Goal: Task Accomplishment & Management: Complete application form

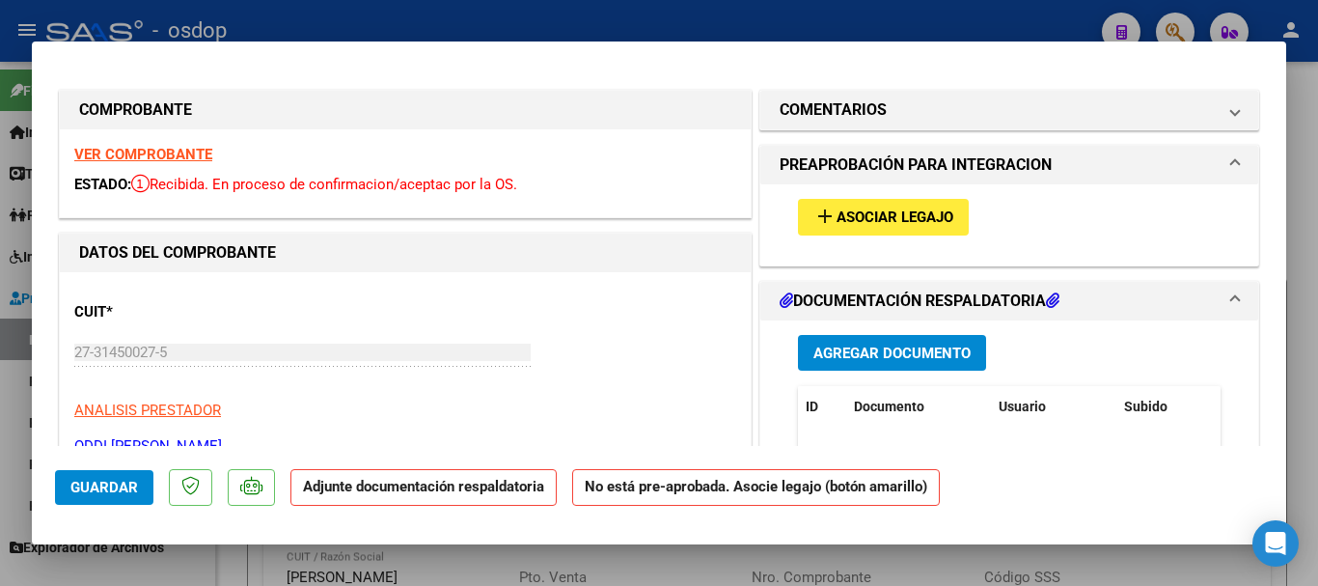
scroll to position [676, 0]
click at [1296, 455] on div at bounding box center [659, 293] width 1318 height 586
click at [1300, 455] on div "Video tutorial PRESTADORES -> Listado de CPBTs Emitidos por Prestadores / Prove…" at bounding box center [767, 5] width 1102 height 1239
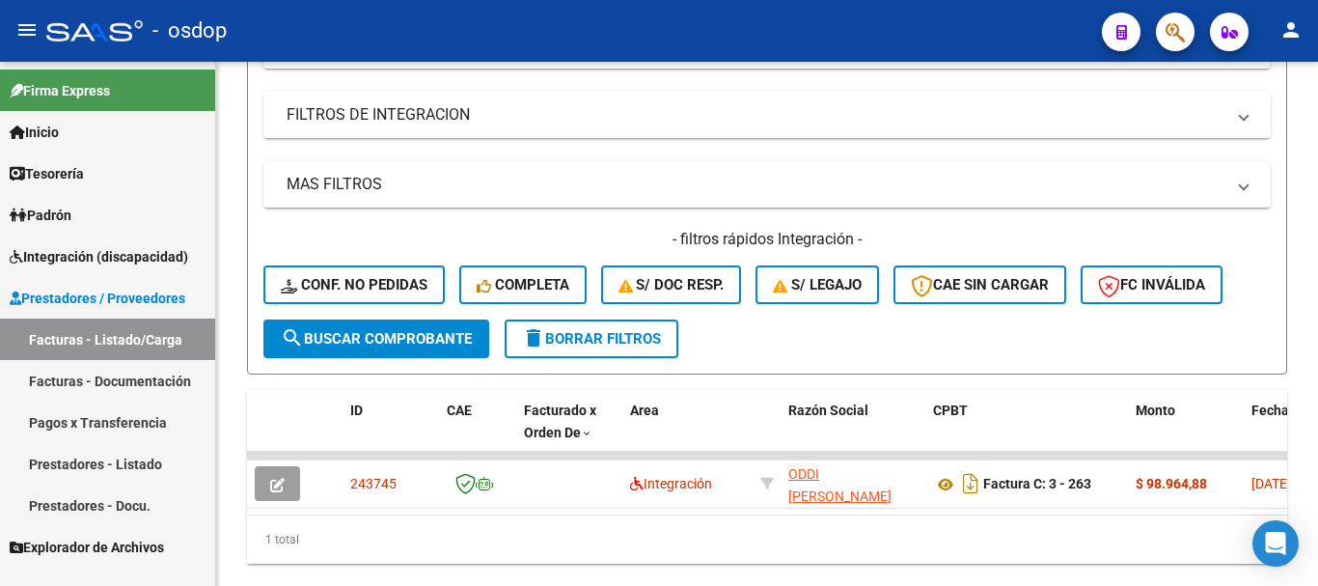
scroll to position [193, 0]
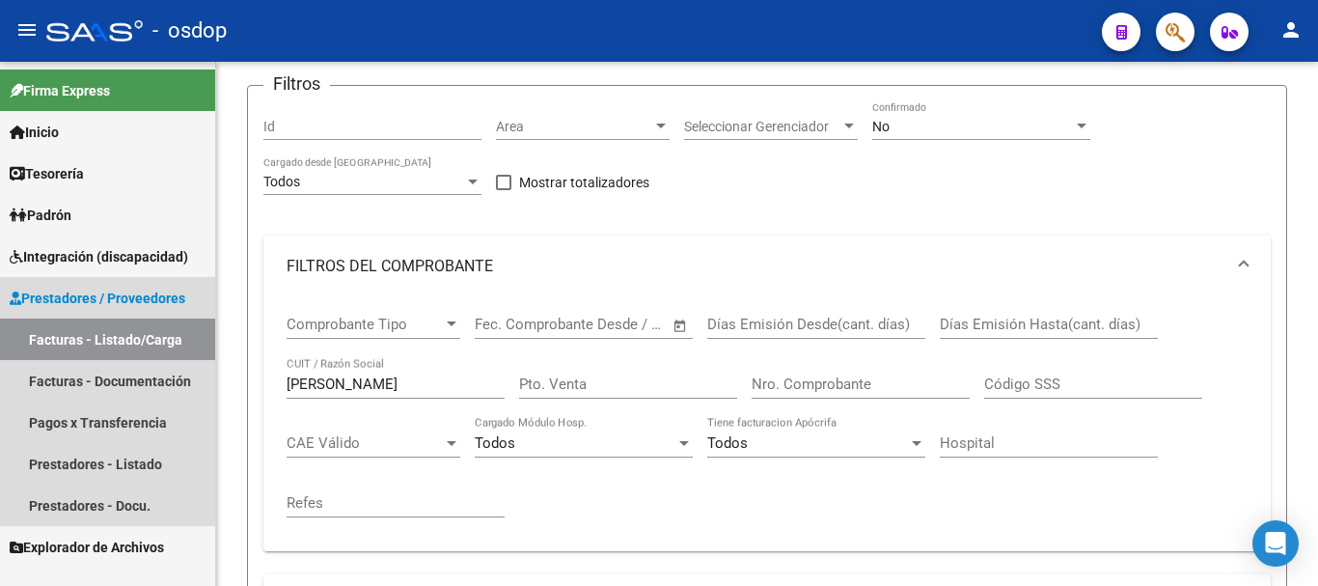
click at [72, 335] on link "Facturas - Listado/Carga" at bounding box center [107, 339] width 215 height 42
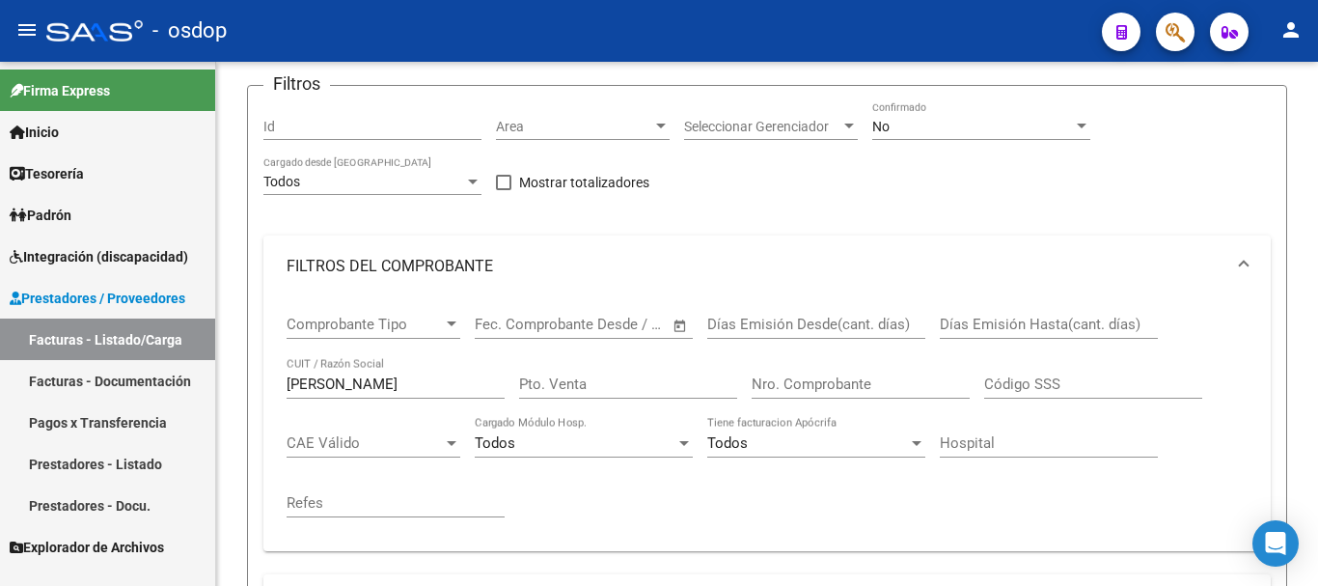
click at [72, 333] on link "Facturas - Listado/Carga" at bounding box center [107, 339] width 215 height 42
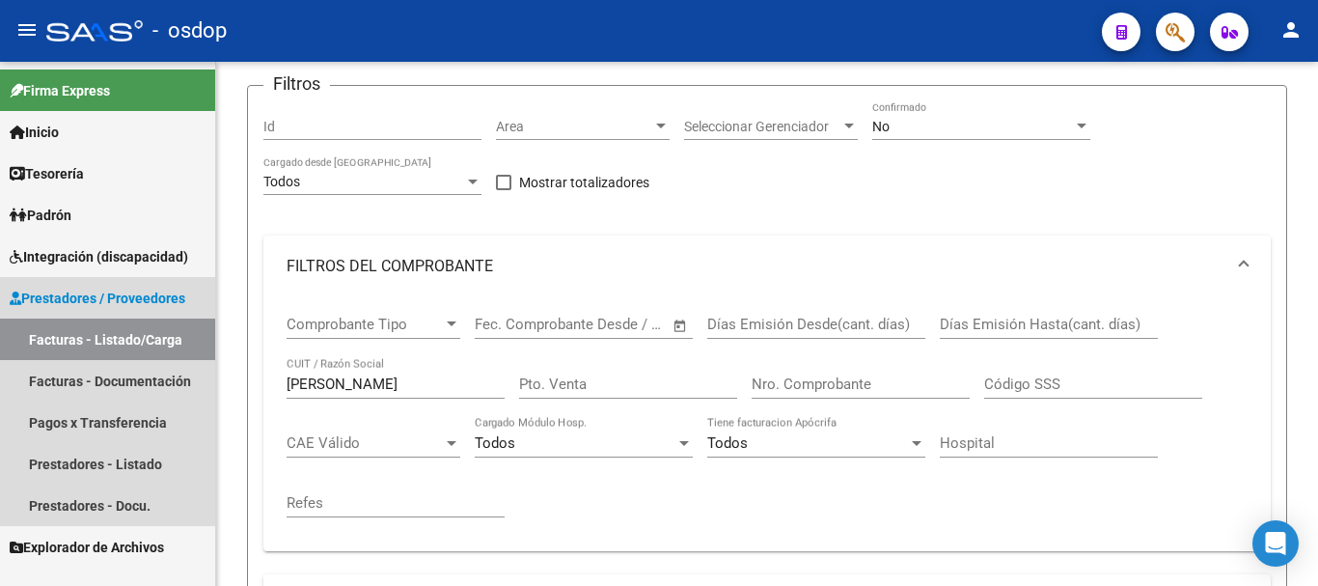
click at [72, 333] on link "Facturas - Listado/Carga" at bounding box center [107, 339] width 215 height 42
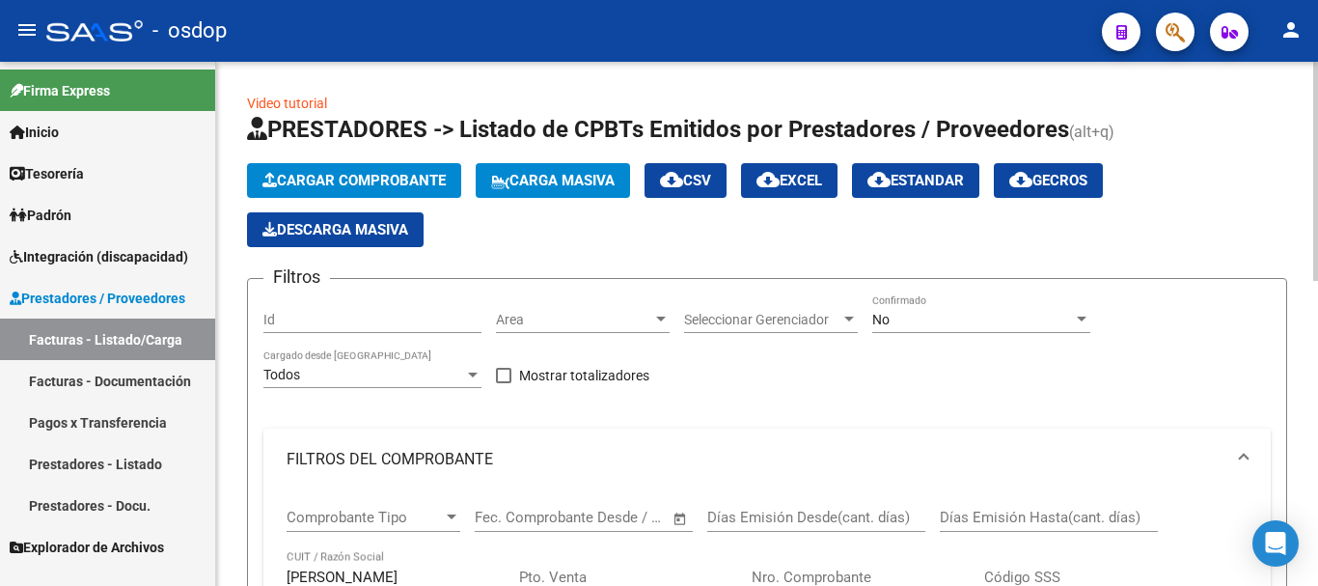
scroll to position [483, 0]
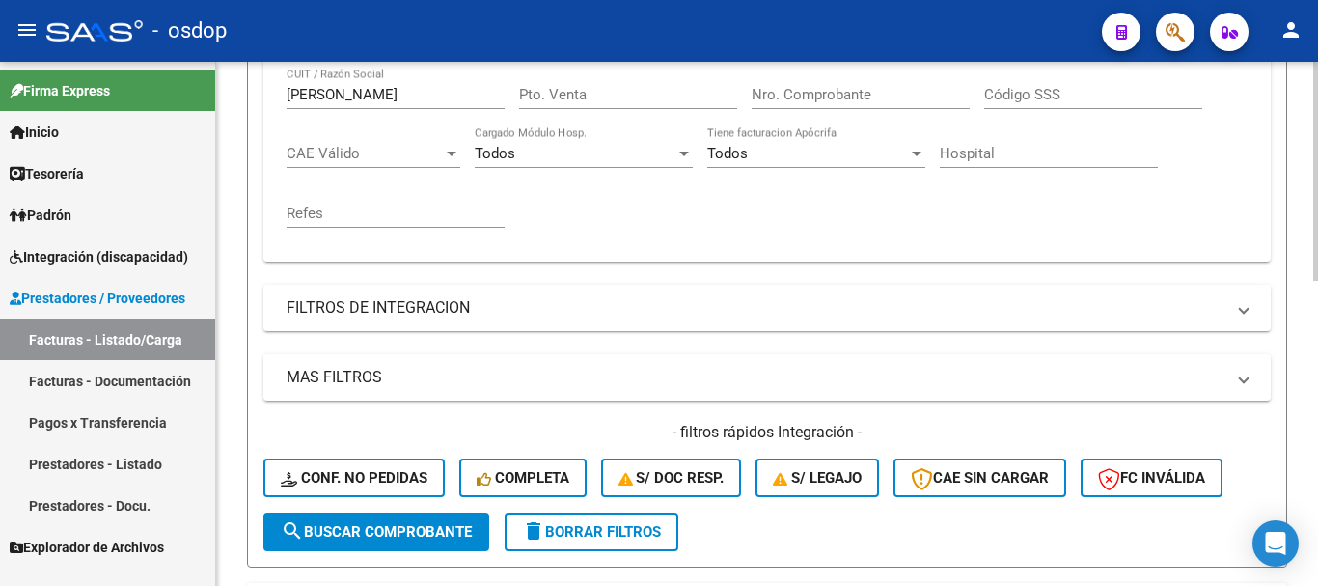
click at [660, 532] on span "delete Borrar Filtros" at bounding box center [591, 531] width 139 height 17
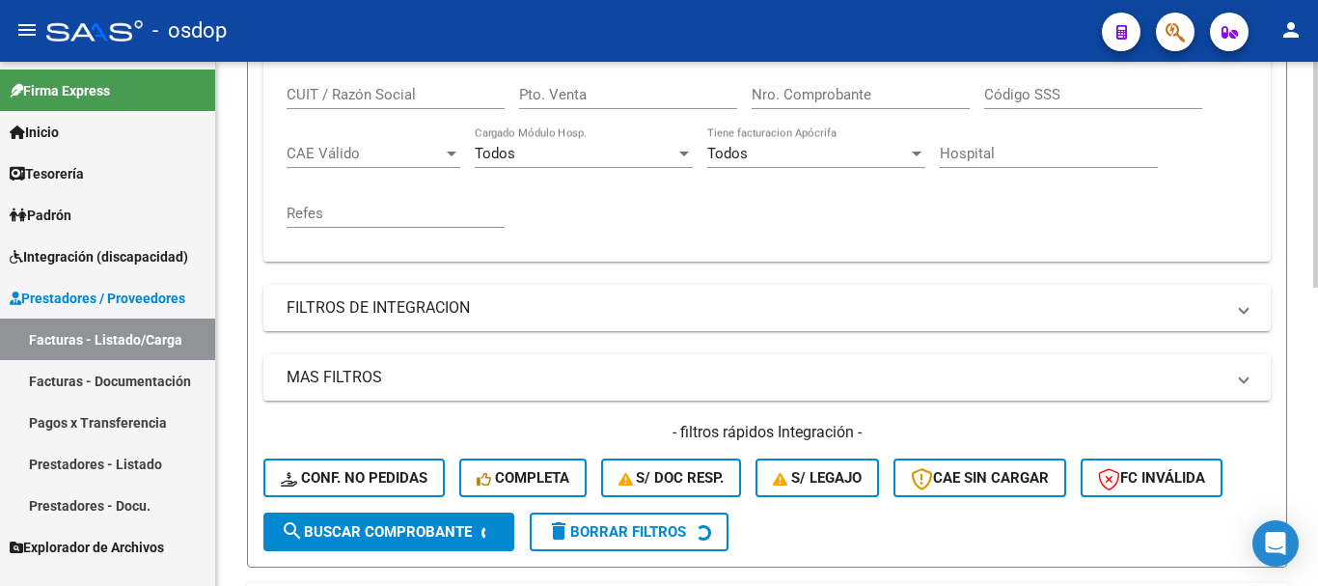
scroll to position [289, 0]
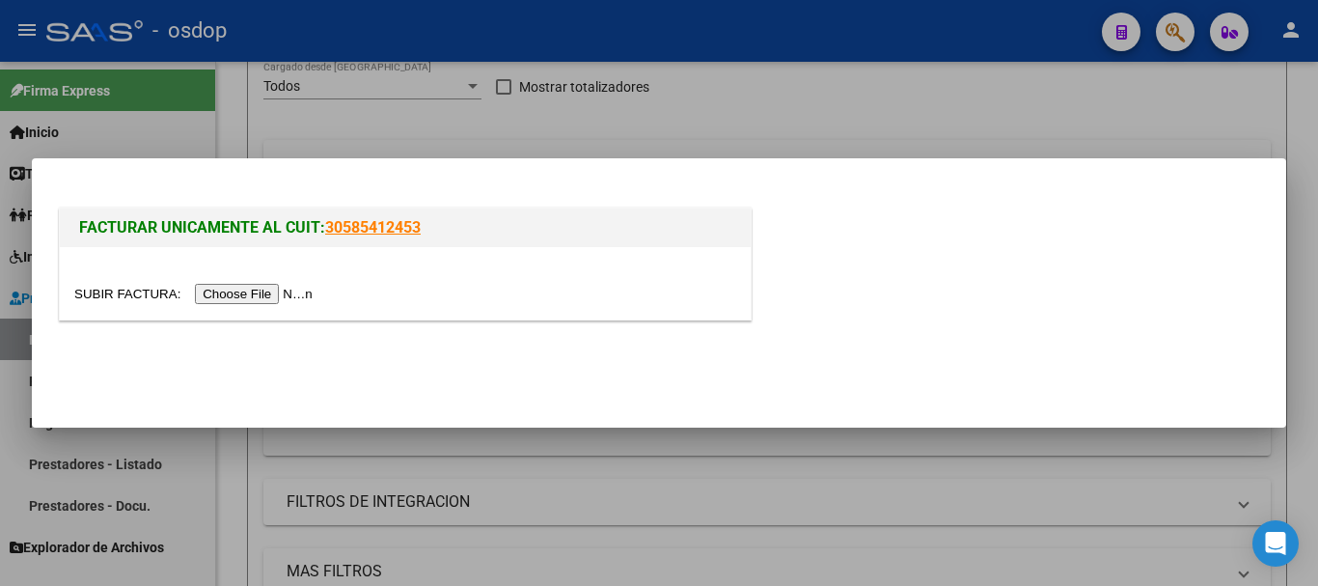
scroll to position [0, 0]
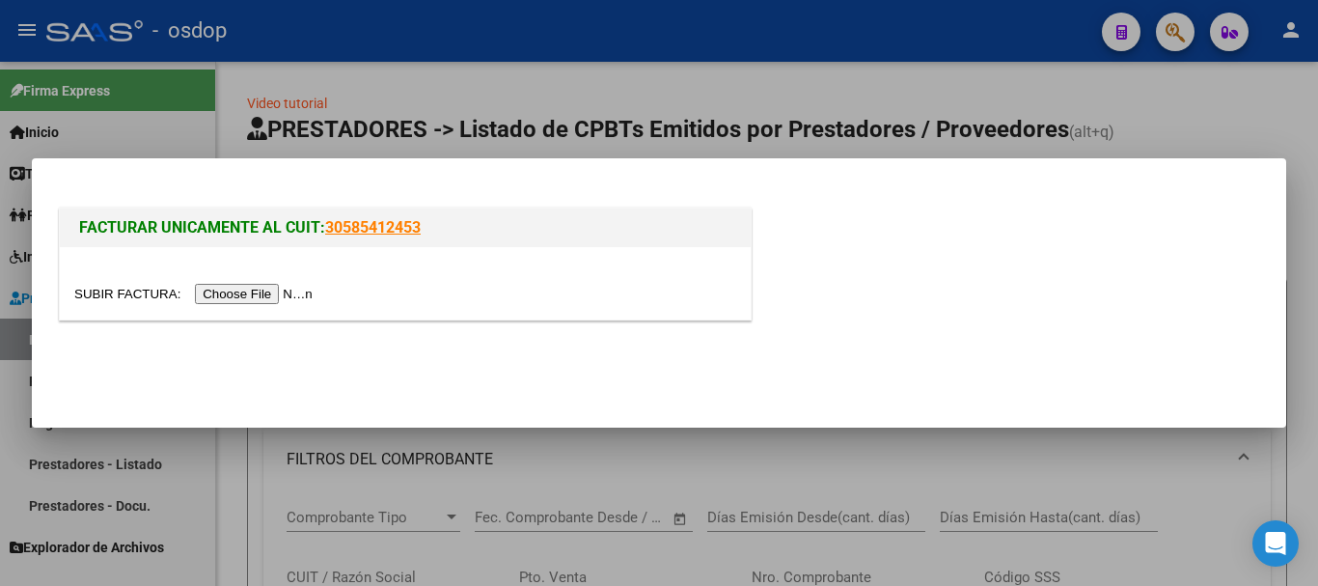
click at [250, 293] on input "file" at bounding box center [196, 294] width 244 height 20
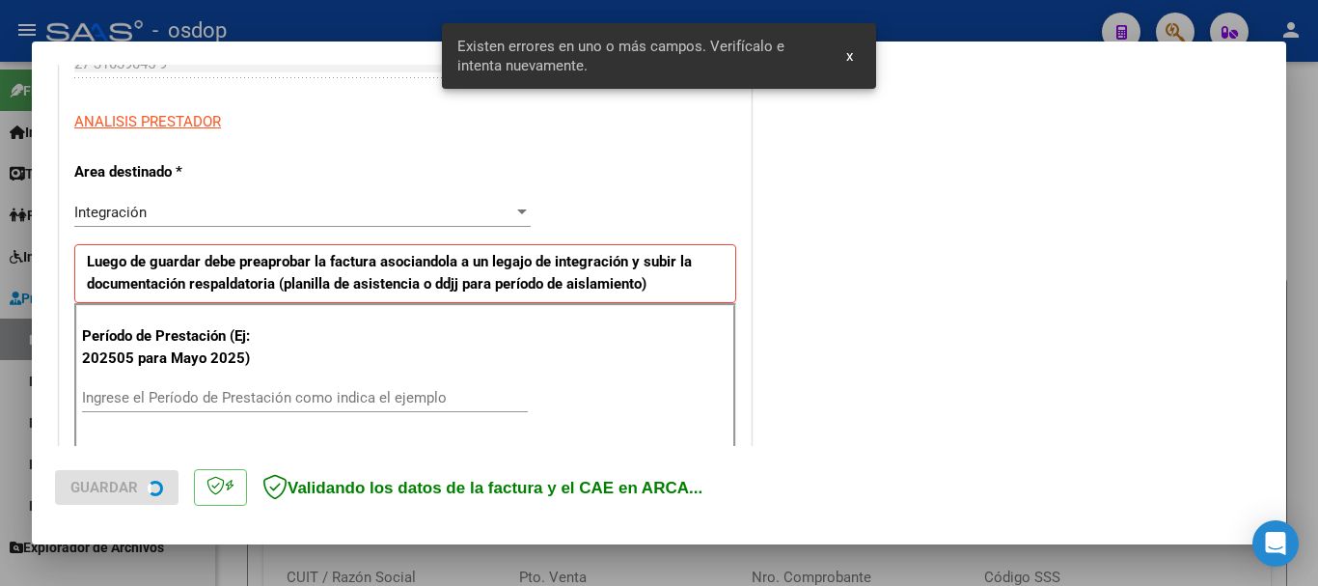
scroll to position [446, 0]
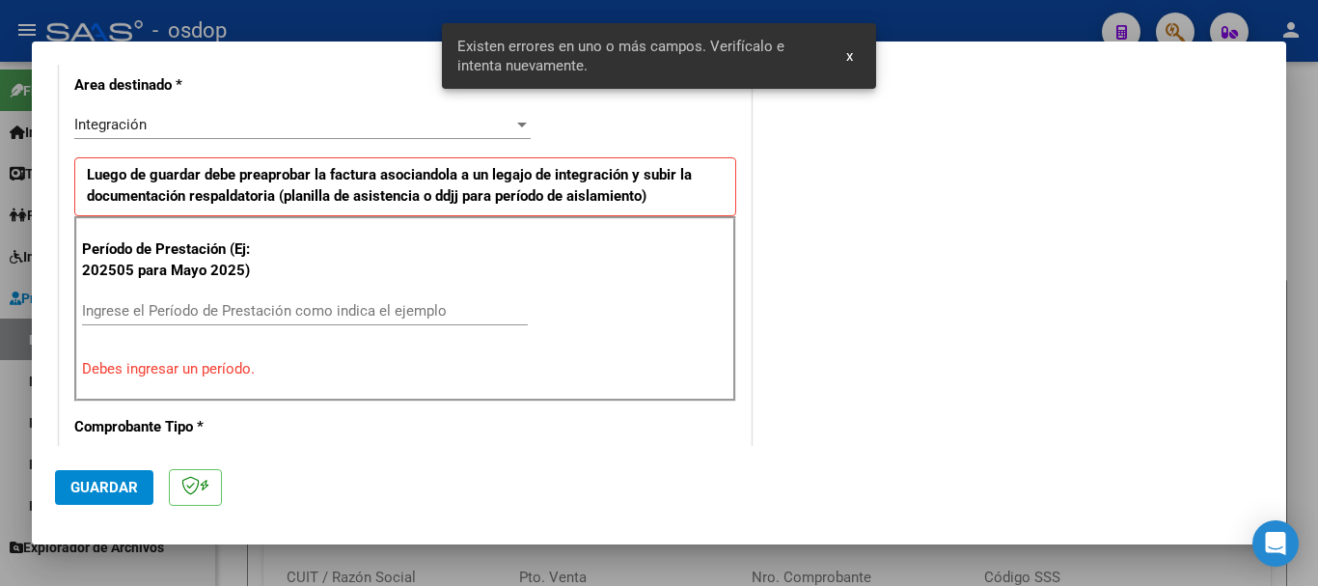
click at [176, 311] on input "Ingrese el Período de Prestación como indica el ejemplo" at bounding box center [305, 310] width 446 height 17
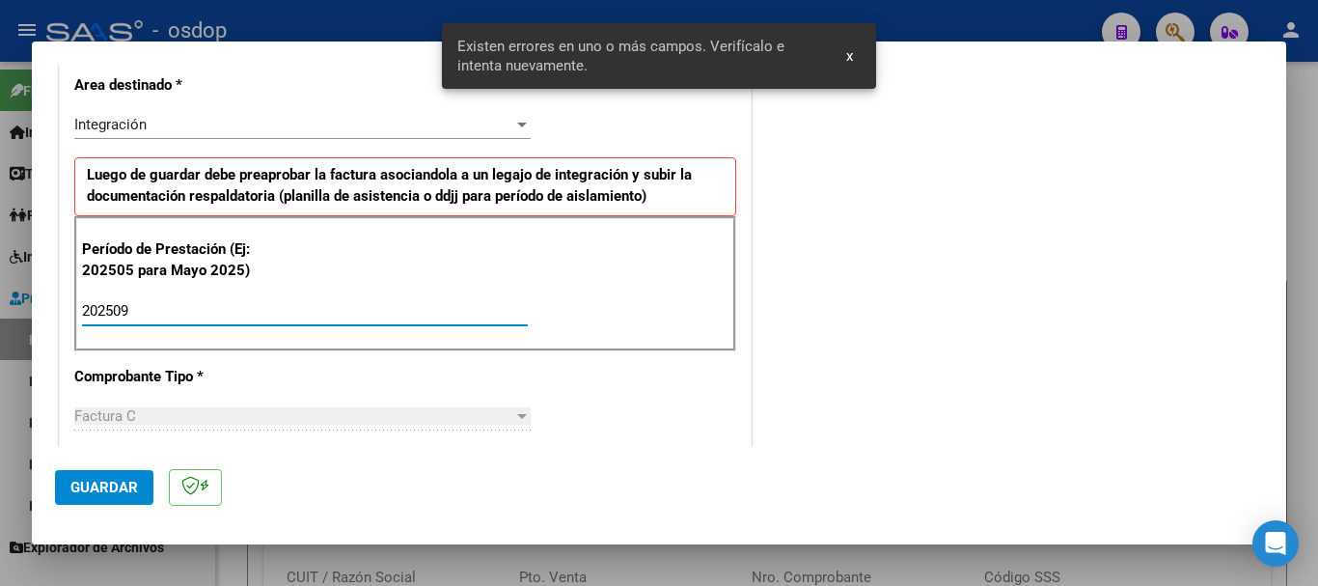
type input "202509"
click at [92, 499] on button "Guardar" at bounding box center [104, 487] width 98 height 35
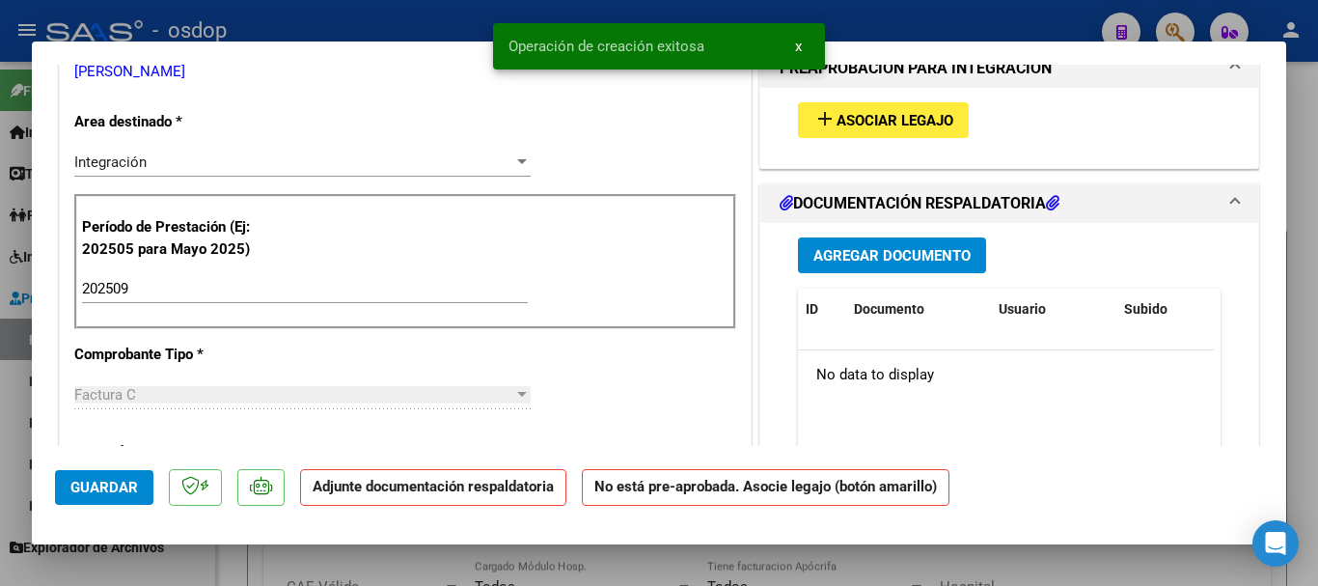
scroll to position [0, 0]
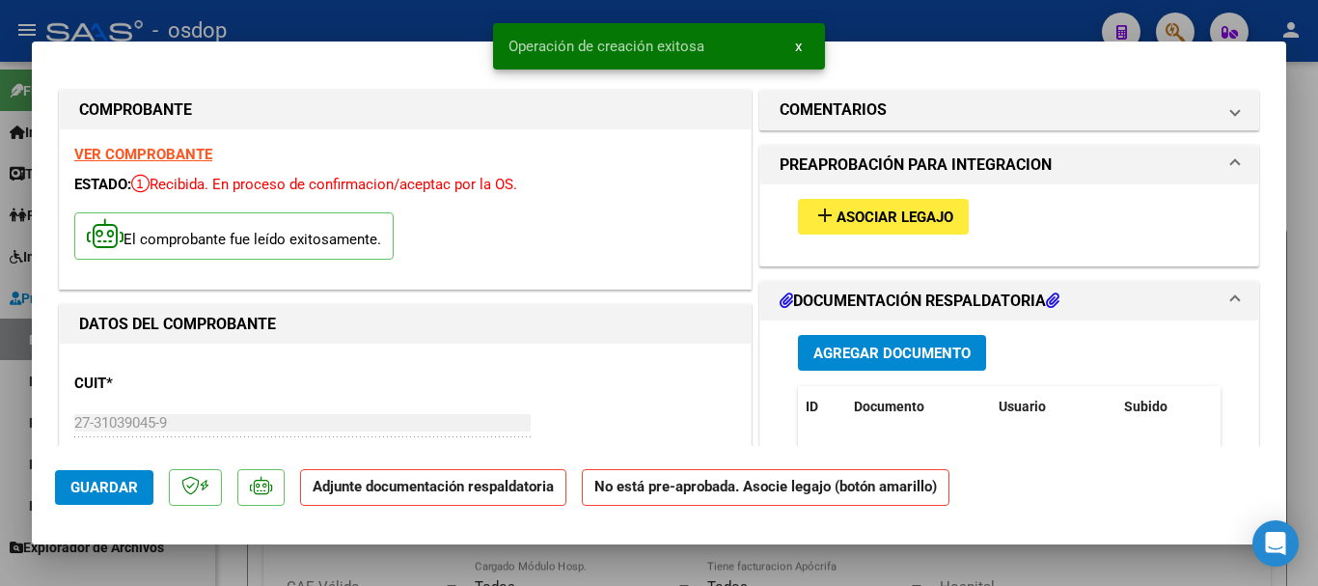
click at [935, 209] on span "Asociar Legajo" at bounding box center [895, 217] width 117 height 17
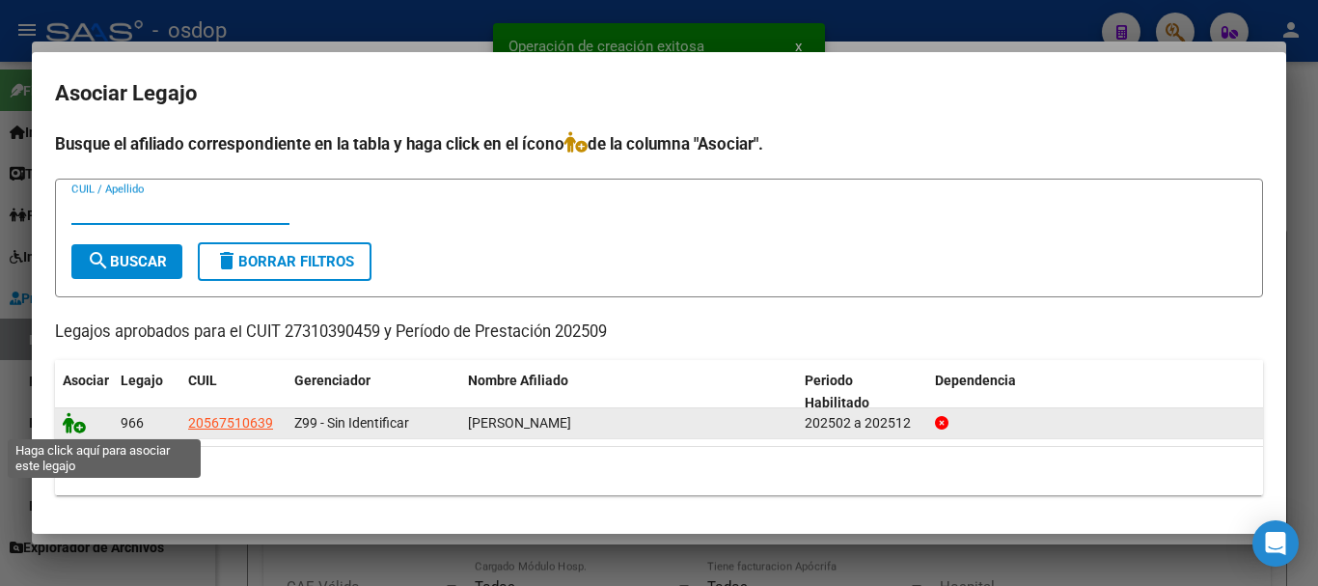
click at [69, 429] on icon at bounding box center [74, 422] width 23 height 21
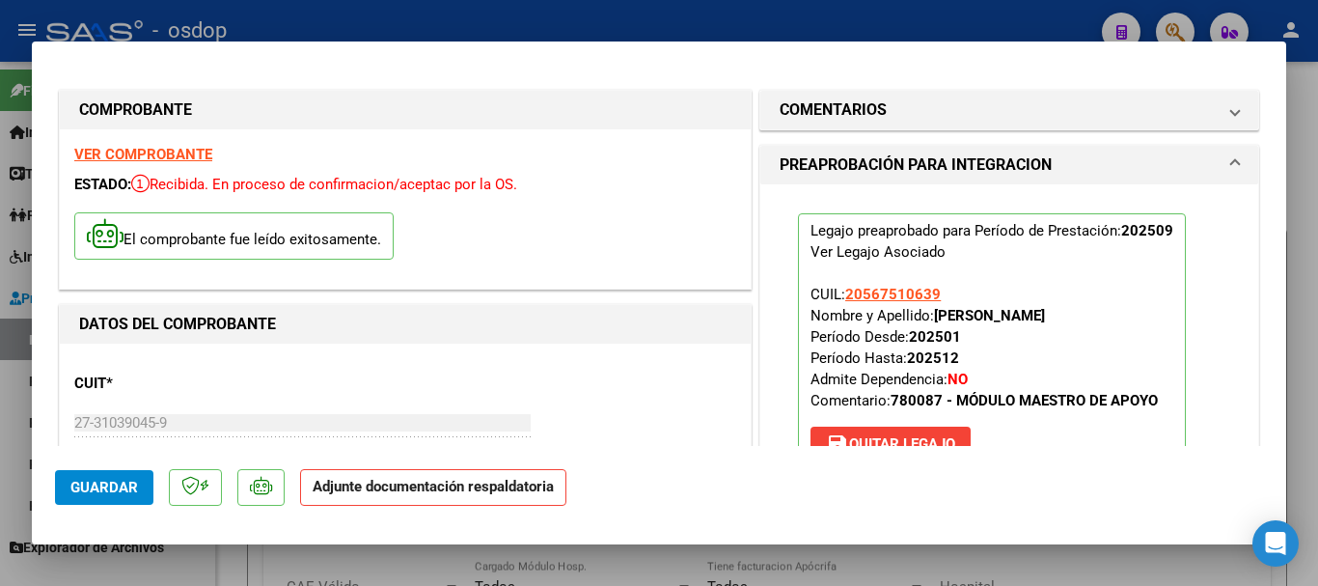
scroll to position [290, 0]
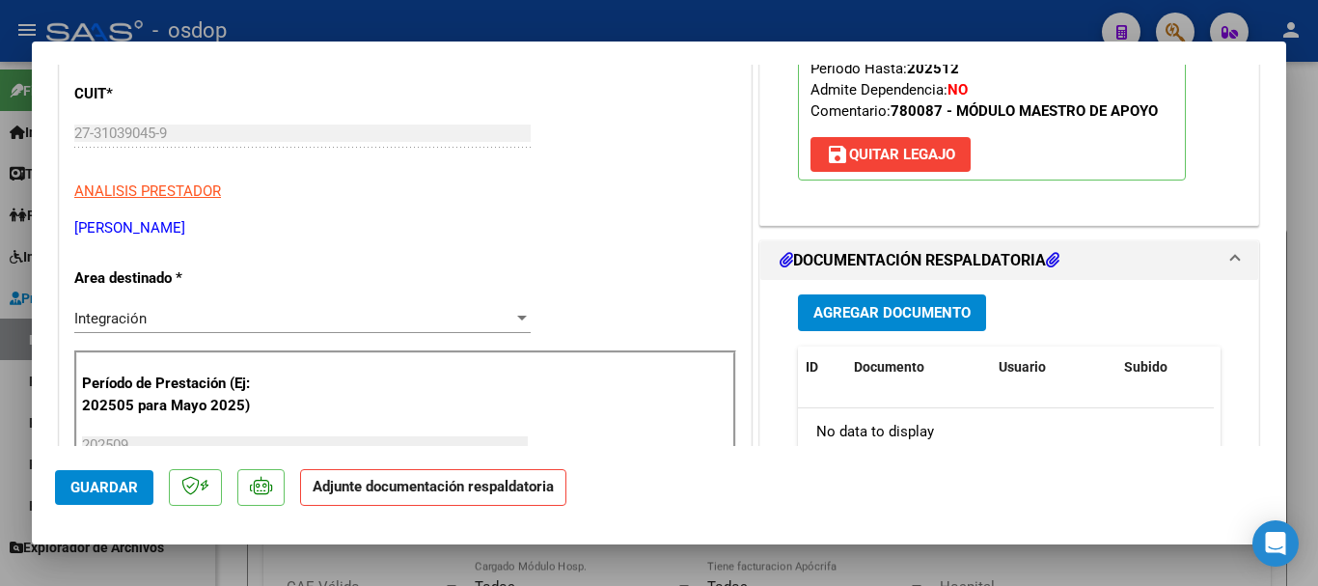
click at [927, 317] on span "Agregar Documento" at bounding box center [892, 313] width 157 height 17
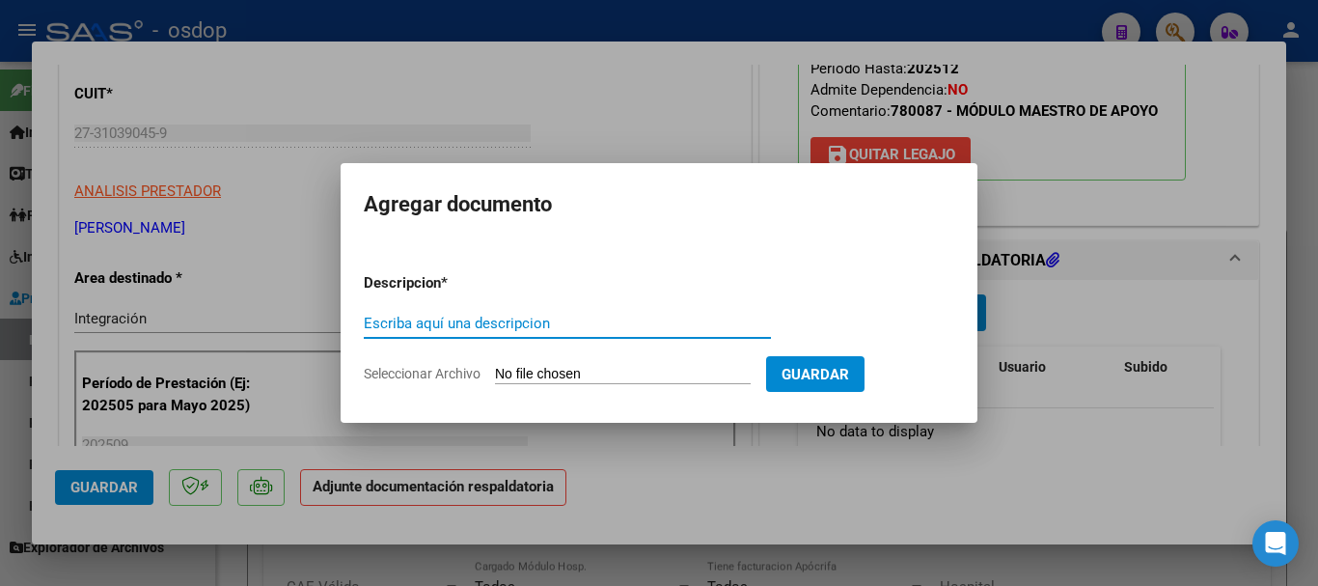
click at [434, 326] on input "Escriba aquí una descripcion" at bounding box center [567, 323] width 407 height 17
type input "Asistencia"
click at [598, 381] on input "Seleccionar Archivo" at bounding box center [623, 375] width 256 height 18
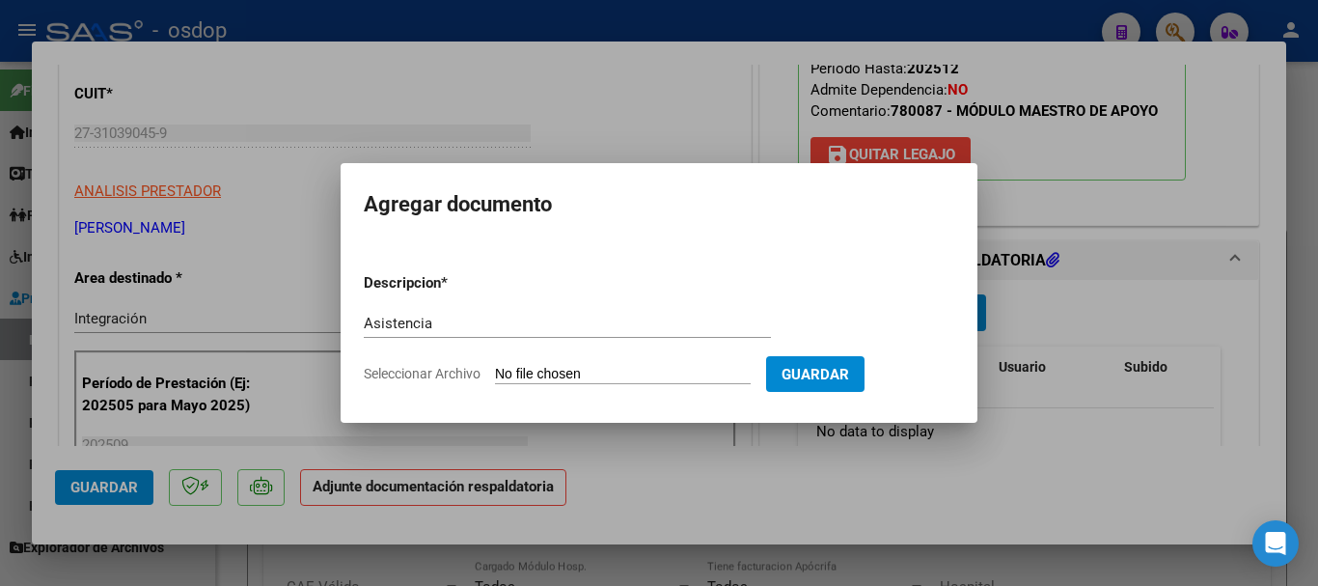
type input "C:\fakepath\[PERSON_NAME].pdf"
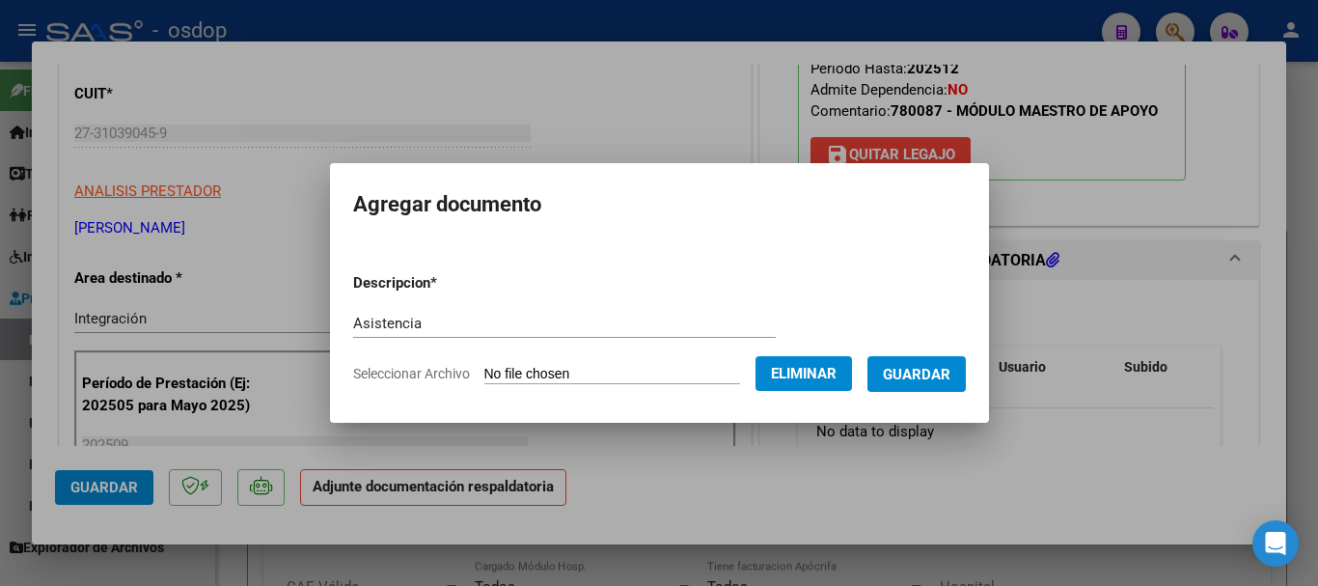
click at [931, 378] on span "Guardar" at bounding box center [917, 374] width 68 height 17
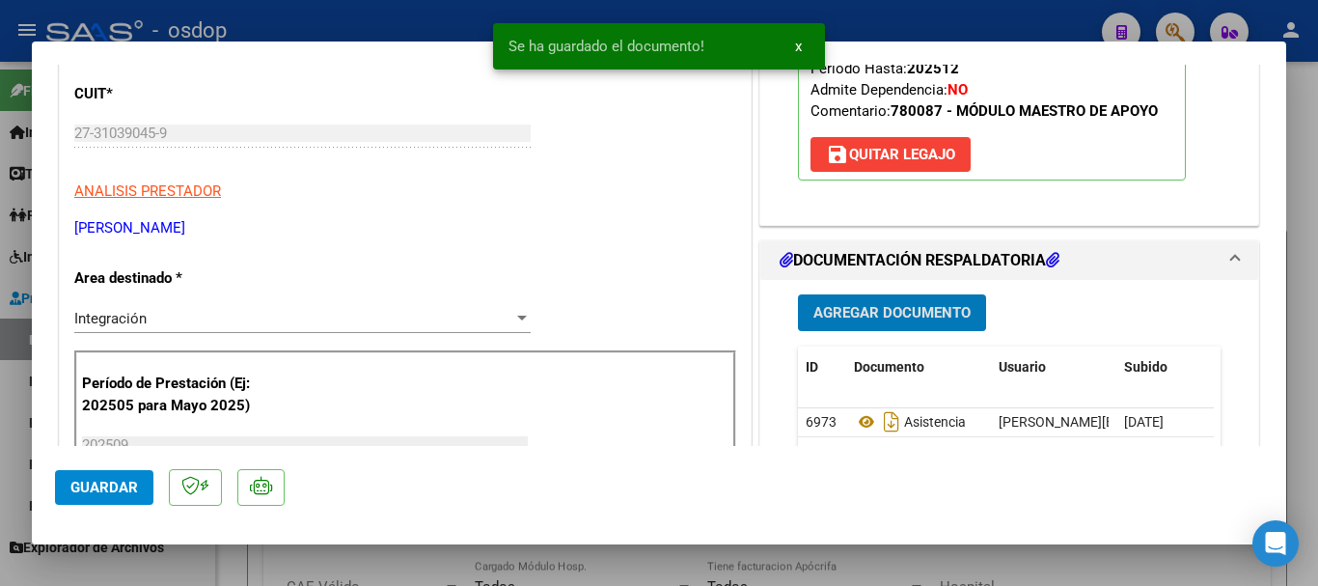
click at [139, 484] on button "Guardar" at bounding box center [104, 487] width 98 height 35
click at [105, 487] on span "Guardar" at bounding box center [104, 487] width 68 height 17
click at [1309, 480] on div at bounding box center [659, 293] width 1318 height 586
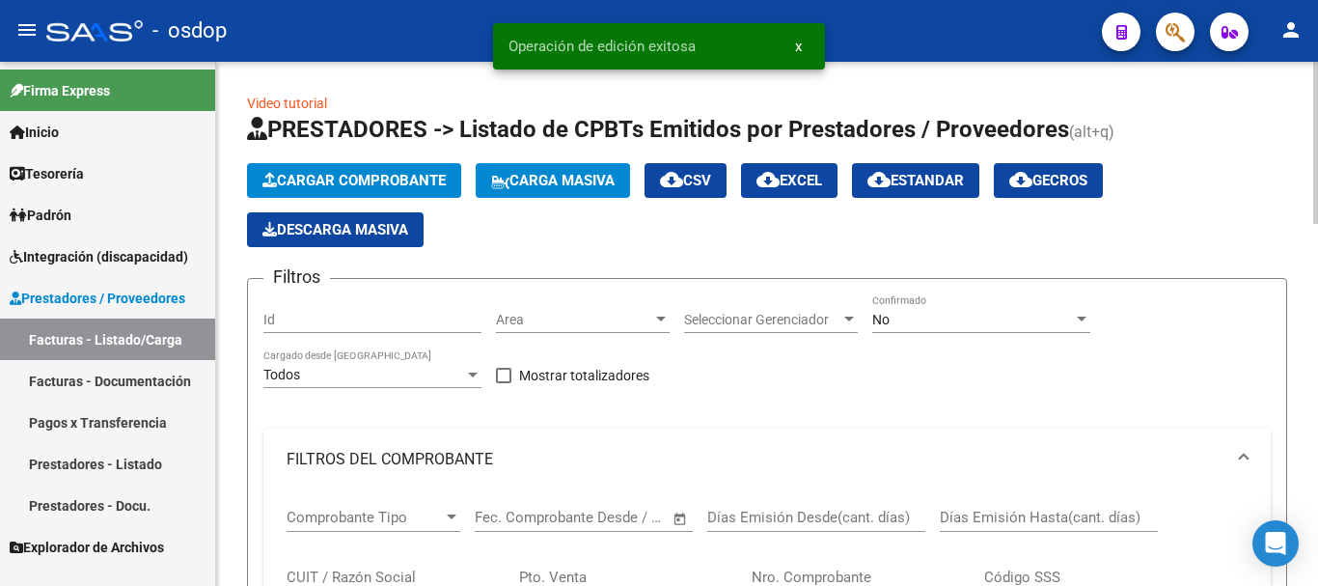
scroll to position [821, 0]
